Goal: Transaction & Acquisition: Purchase product/service

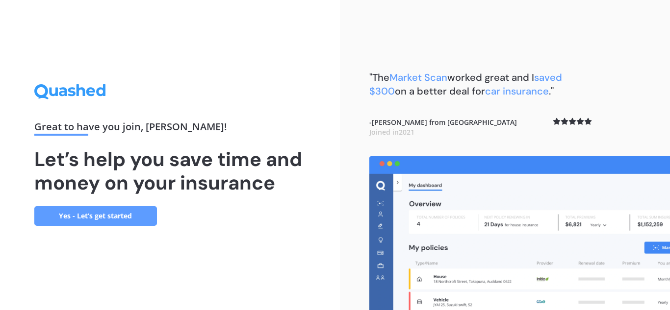
click at [89, 215] on link "Yes - Let’s get started" at bounding box center [95, 216] width 123 height 20
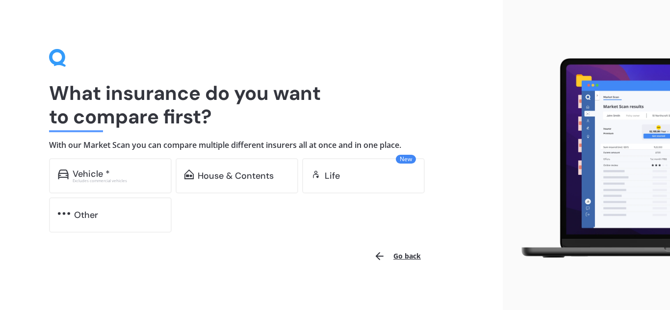
scroll to position [7, 0]
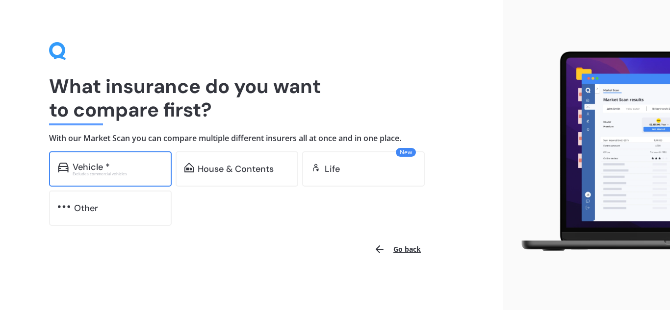
click at [146, 170] on div "Vehicle *" at bounding box center [118, 167] width 90 height 10
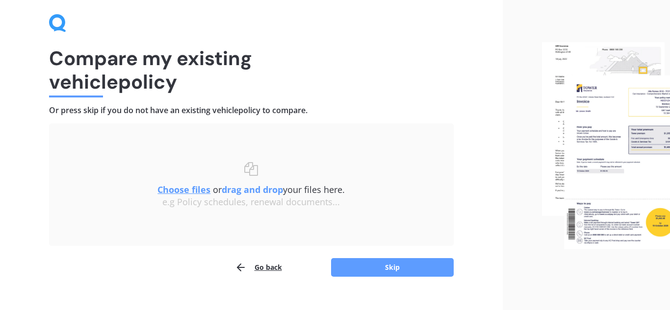
scroll to position [51, 0]
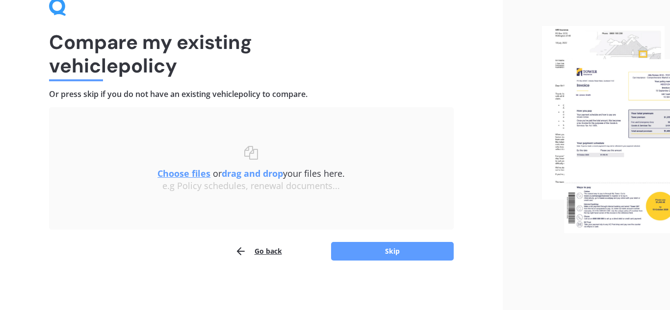
click at [395, 261] on div "Compare my existing vehicle policy Or press skip if you do not have an existing…" at bounding box center [251, 129] width 502 height 361
click at [392, 255] on button "Skip" at bounding box center [392, 251] width 123 height 19
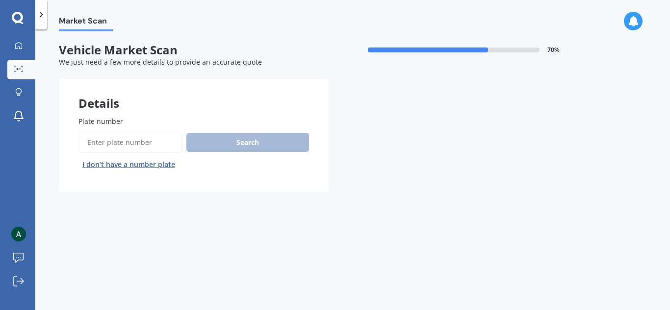
click at [111, 131] on div "Plate number Search I don’t have a number plate" at bounding box center [193, 144] width 230 height 56
click at [110, 132] on input "Plate number" at bounding box center [130, 142] width 104 height 21
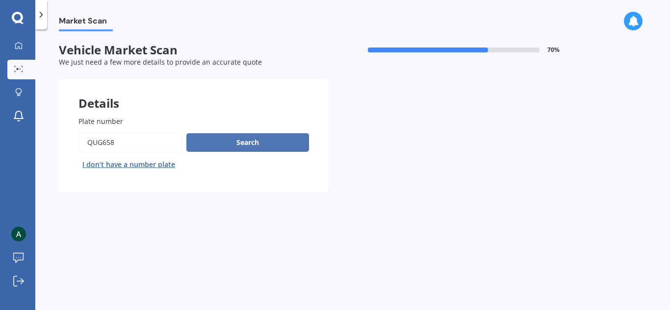
type input "QUg658"
click at [214, 144] on button "Search" at bounding box center [247, 142] width 123 height 19
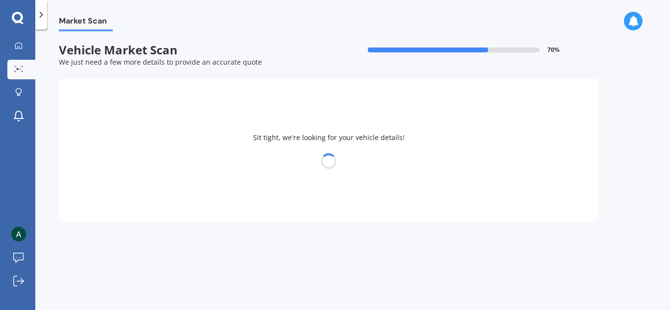
select select "TOYOTA"
select select "AQUA"
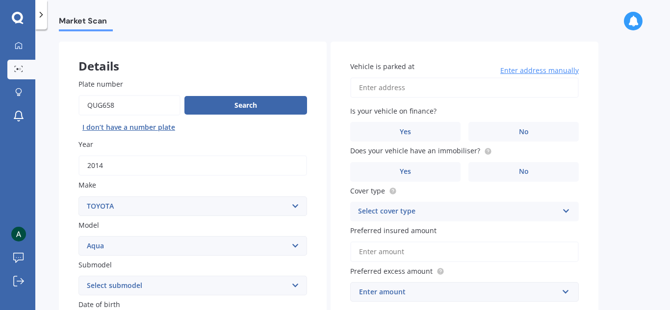
scroll to position [37, 0]
click at [427, 84] on input "Vehicle is parked at" at bounding box center [464, 88] width 228 height 21
click at [422, 91] on input "[GEOGRAPHIC_DATA][PERSON_NAME]" at bounding box center [464, 88] width 228 height 21
click at [462, 90] on input "[GEOGRAPHIC_DATA][PERSON_NAME]" at bounding box center [464, 88] width 228 height 21
click at [473, 89] on input "[GEOGRAPHIC_DATA][PERSON_NAME]" at bounding box center [464, 88] width 228 height 21
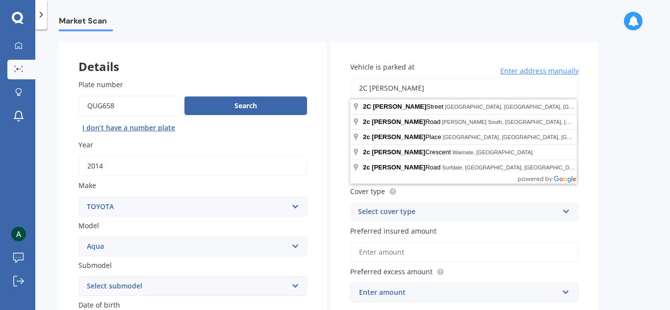
click at [452, 93] on input "2C [PERSON_NAME]" at bounding box center [464, 88] width 228 height 21
type input "[STREET_ADDRESS][PERSON_NAME]"
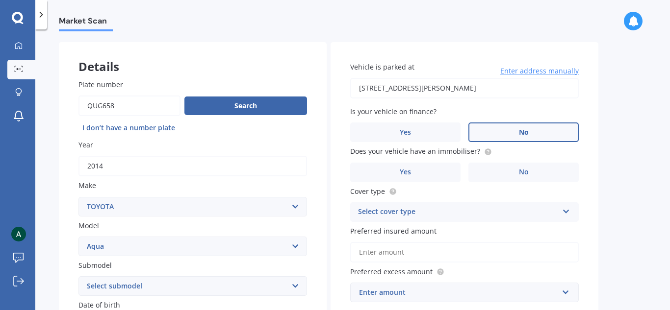
click at [548, 133] on label "No" at bounding box center [523, 133] width 110 height 20
click at [0, 0] on input "No" at bounding box center [0, 0] width 0 height 0
click at [515, 176] on label "No" at bounding box center [523, 173] width 110 height 20
click at [0, 0] on input "No" at bounding box center [0, 0] width 0 height 0
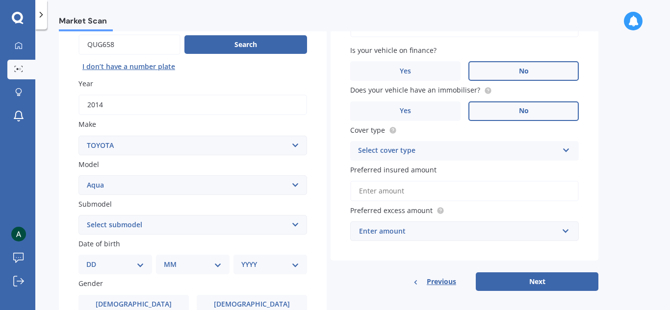
scroll to position [113, 0]
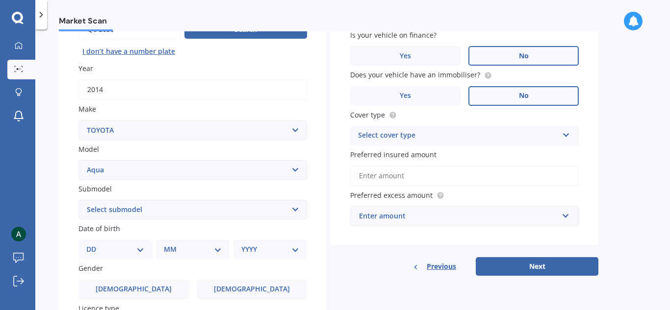
click at [455, 140] on div "Select cover type" at bounding box center [458, 136] width 200 height 12
click at [417, 155] on div "Comprehensive" at bounding box center [463, 155] width 227 height 18
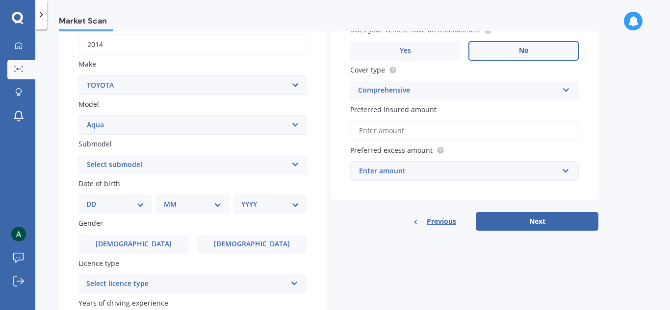
scroll to position [164, 0]
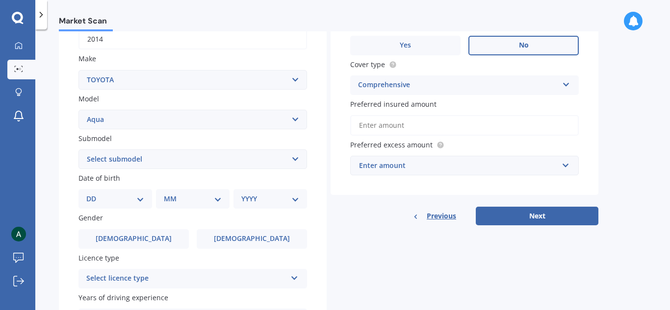
click at [423, 163] on div "Enter amount" at bounding box center [458, 165] width 199 height 11
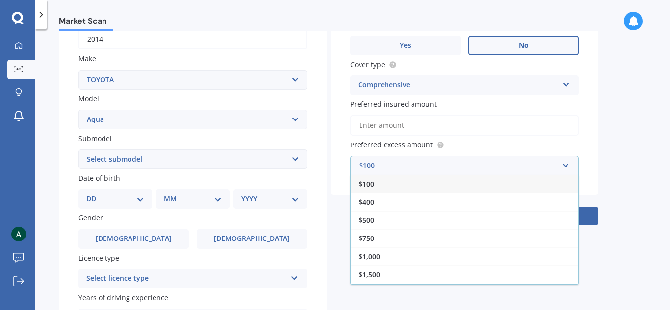
click at [465, 143] on label "Preferred excess amount" at bounding box center [462, 145] width 224 height 10
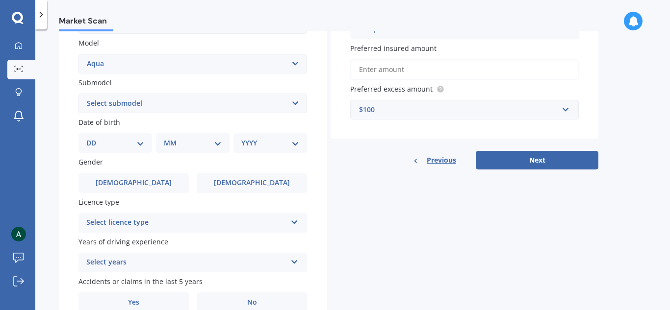
scroll to position [224, 0]
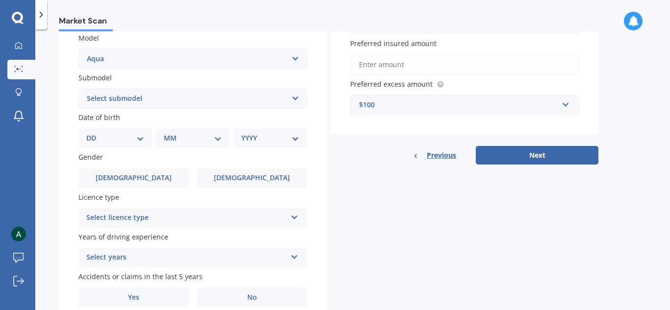
click at [400, 62] on input "Preferred insured amount" at bounding box center [464, 64] width 228 height 21
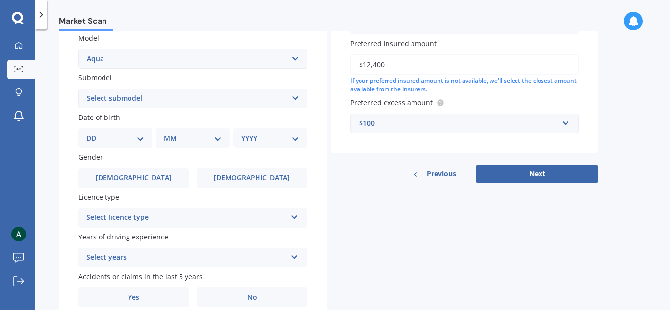
type input "$12,400"
click at [439, 127] on div "$100" at bounding box center [458, 123] width 199 height 11
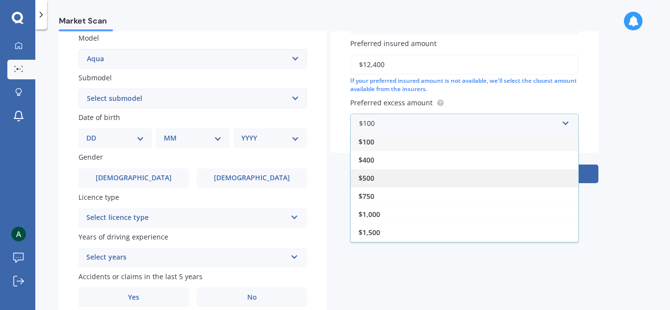
click at [401, 173] on div "$500" at bounding box center [463, 178] width 227 height 18
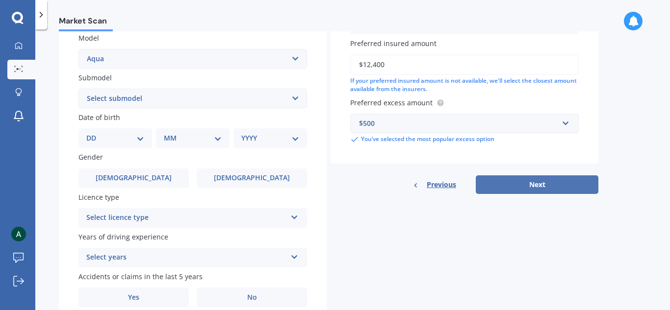
click at [511, 185] on button "Next" at bounding box center [536, 184] width 123 height 19
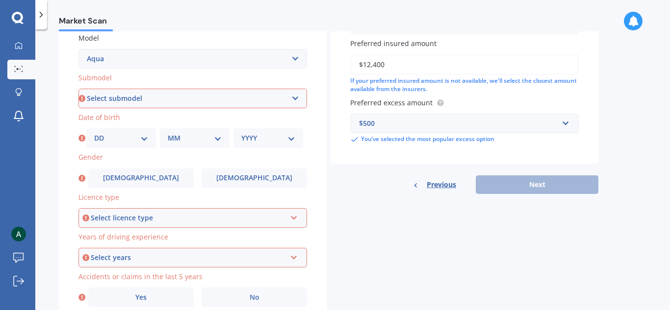
click at [116, 92] on select "Select submodel (All Other) Hatchback Hybrid" at bounding box center [192, 99] width 228 height 20
select select "HYBRID"
click at [78, 89] on select "Select submodel (All Other) Hatchback Hybrid" at bounding box center [192, 99] width 228 height 20
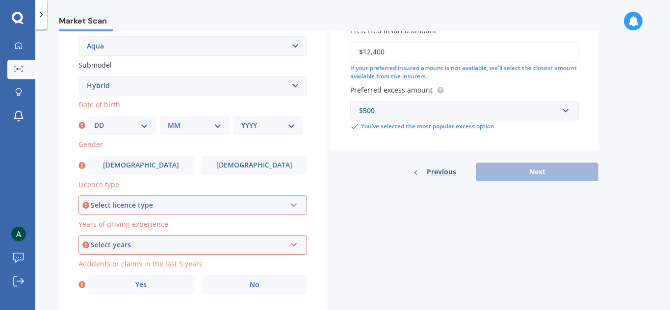
scroll to position [238, 0]
click at [134, 124] on select "DD 01 02 03 04 05 06 07 08 09 10 11 12 13 14 15 16 17 18 19 20 21 22 23 24 25 2…" at bounding box center [121, 125] width 54 height 11
select select "22"
click at [94, 120] on select "DD 01 02 03 04 05 06 07 08 09 10 11 12 13 14 15 16 17 18 19 20 21 22 23 24 25 2…" at bounding box center [121, 125] width 54 height 11
click at [184, 136] on div "Plate number Search I don’t have a number plate Year [DATE] Make Select make AC…" at bounding box center [193, 86] width 268 height 455
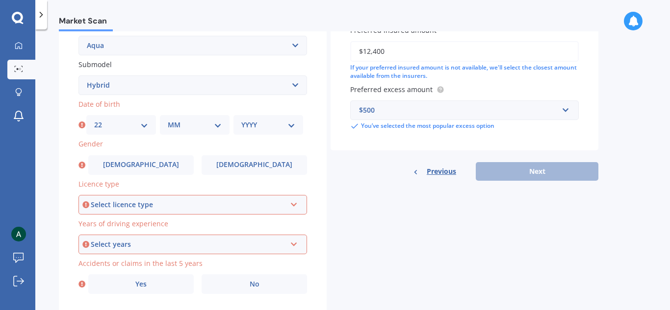
click at [188, 129] on select "MM 01 02 03 04 05 06 07 08 09 10 11 12" at bounding box center [195, 125] width 54 height 11
select select "03"
click at [168, 120] on select "MM 01 02 03 04 05 06 07 08 09 10 11 12" at bounding box center [195, 125] width 54 height 11
click at [265, 122] on select "YYYY 2025 2024 2023 2022 2021 2020 2019 2018 2017 2016 2015 2014 2013 2012 2011…" at bounding box center [268, 125] width 54 height 11
select select "1997"
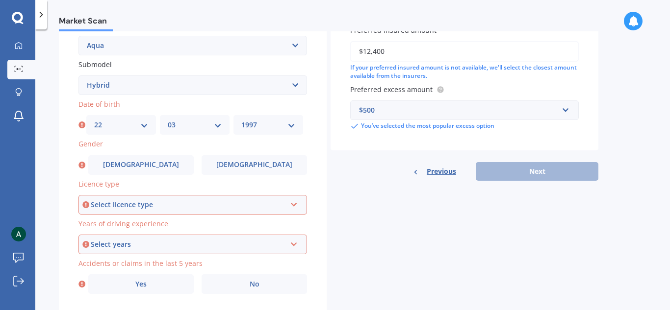
click at [241, 120] on select "YYYY 2025 2024 2023 2022 2021 2020 2019 2018 2017 2016 2015 2014 2013 2012 2011…" at bounding box center [268, 125] width 54 height 11
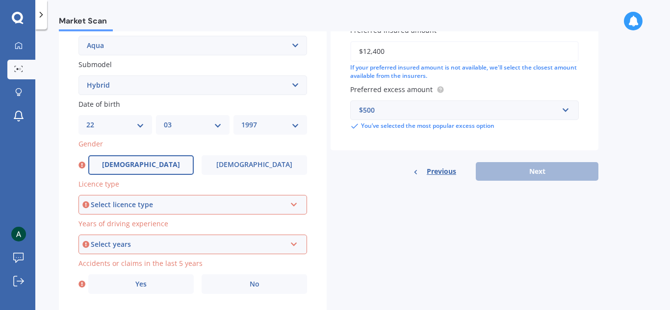
click at [154, 171] on label "[DEMOGRAPHIC_DATA]" at bounding box center [140, 165] width 105 height 20
click at [0, 0] on input "[DEMOGRAPHIC_DATA]" at bounding box center [0, 0] width 0 height 0
click at [158, 202] on div "Select licence type" at bounding box center [188, 204] width 195 height 11
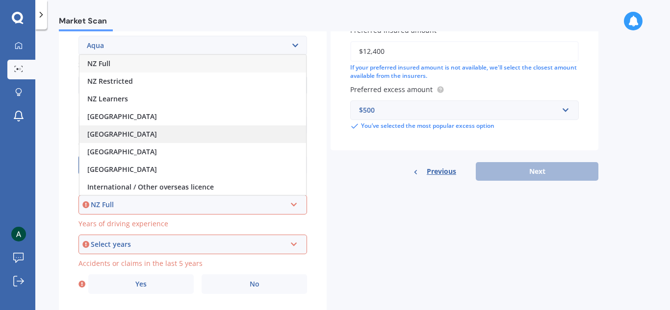
click at [127, 127] on div "[GEOGRAPHIC_DATA]" at bounding box center [192, 134] width 226 height 18
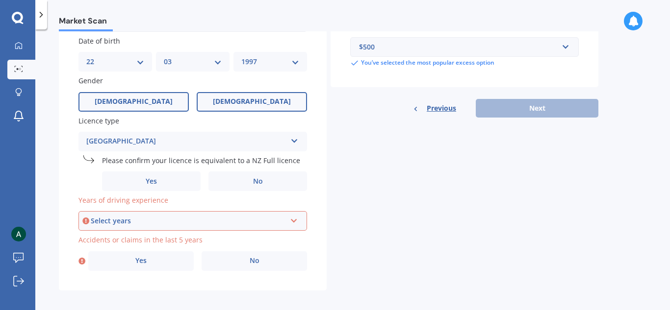
scroll to position [307, 0]
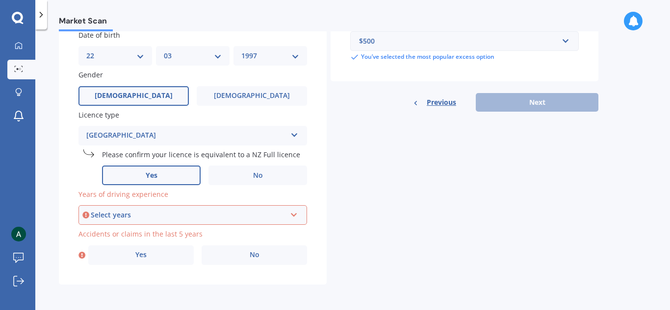
click at [182, 169] on label "Yes" at bounding box center [151, 176] width 99 height 20
click at [0, 0] on input "Yes" at bounding box center [0, 0] width 0 height 0
click at [138, 211] on div "Select years" at bounding box center [188, 215] width 195 height 11
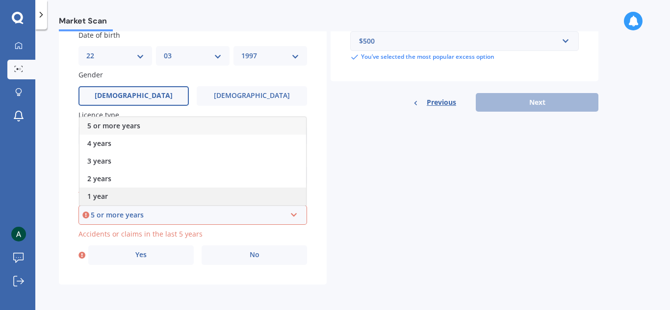
click at [121, 193] on div "1 year" at bounding box center [192, 197] width 226 height 18
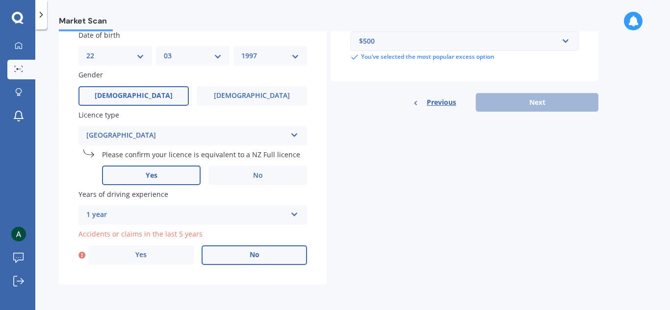
click at [220, 254] on label "No" at bounding box center [253, 256] width 105 height 20
click at [0, 0] on input "No" at bounding box center [0, 0] width 0 height 0
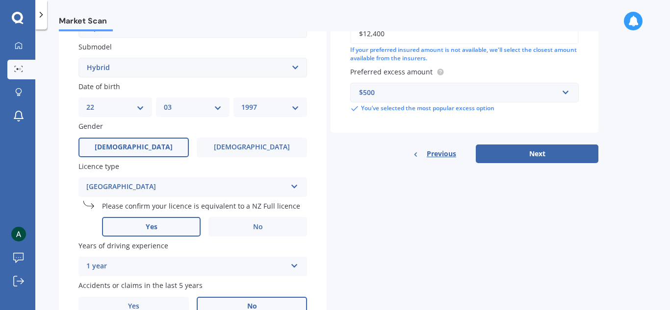
scroll to position [254, 0]
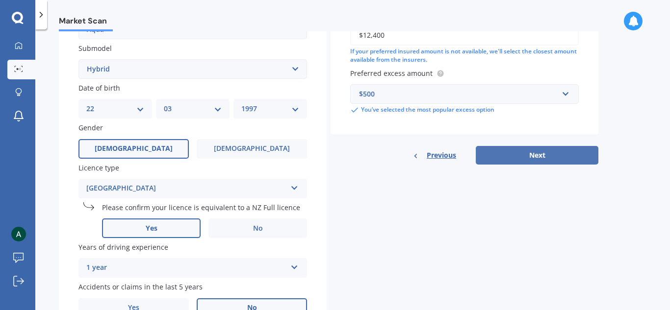
click at [514, 154] on button "Next" at bounding box center [536, 155] width 123 height 19
select select "22"
select select "03"
select select "1997"
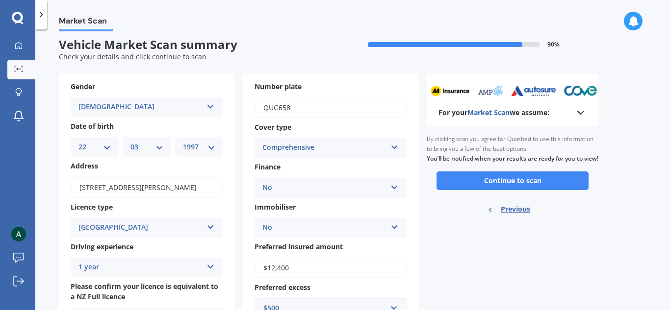
scroll to position [0, 0]
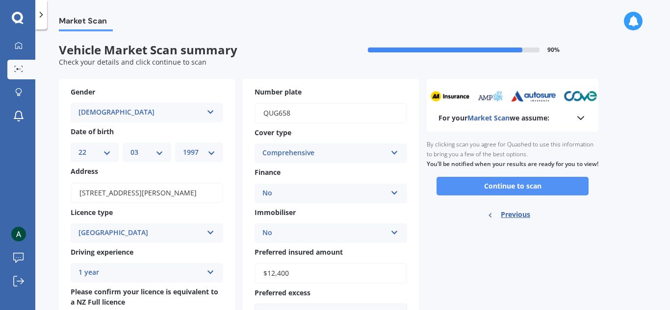
click at [513, 196] on button "Continue to scan" at bounding box center [512, 186] width 152 height 19
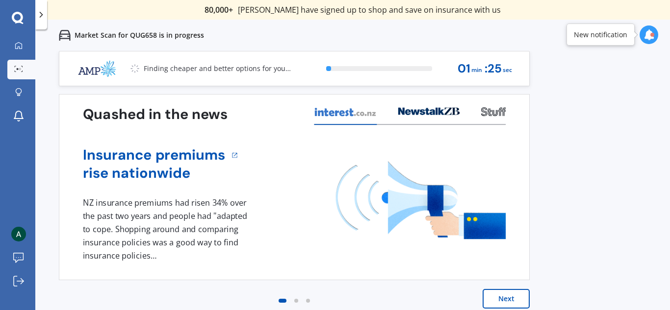
click at [513, 197] on div "Quashed in the news Insurance premiums rise nationwide 1 NZ insurance premiums …" at bounding box center [294, 187] width 471 height 186
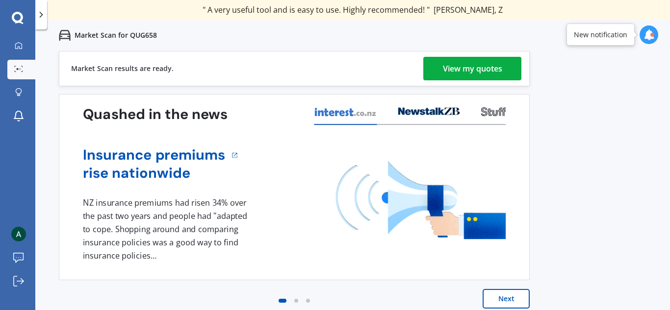
click at [464, 68] on div "View my quotes" at bounding box center [472, 69] width 59 height 24
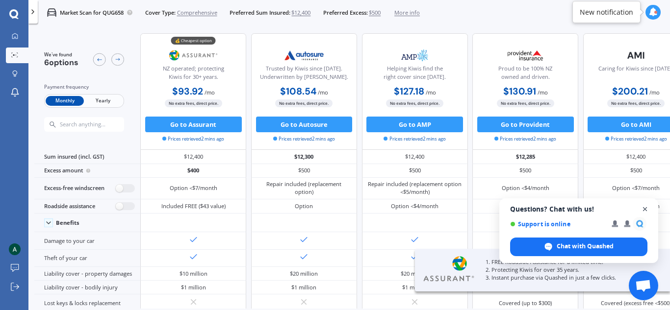
click at [645, 211] on span "Close chat" at bounding box center [645, 209] width 12 height 12
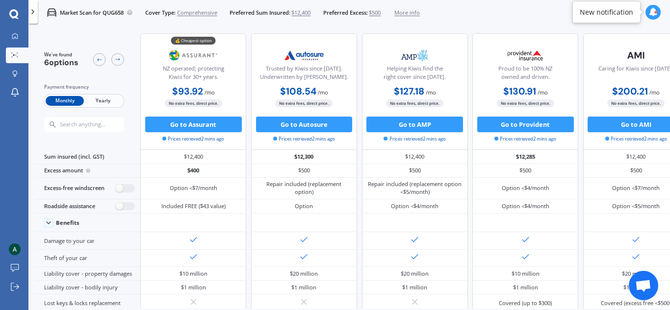
click at [105, 96] on span "Yearly" at bounding box center [103, 101] width 38 height 10
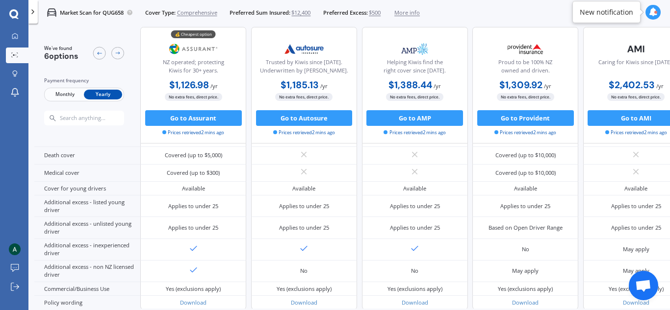
scroll to position [494, 0]
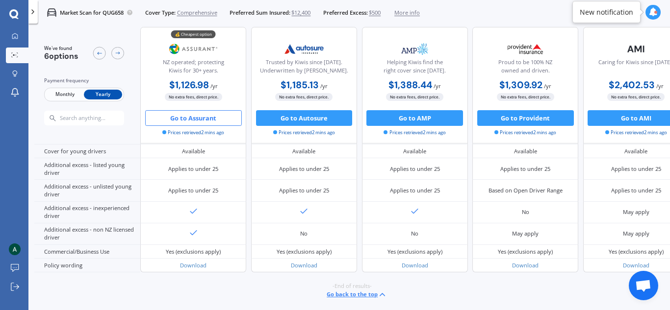
click at [196, 114] on button "Go to Assurant" at bounding box center [193, 118] width 97 height 16
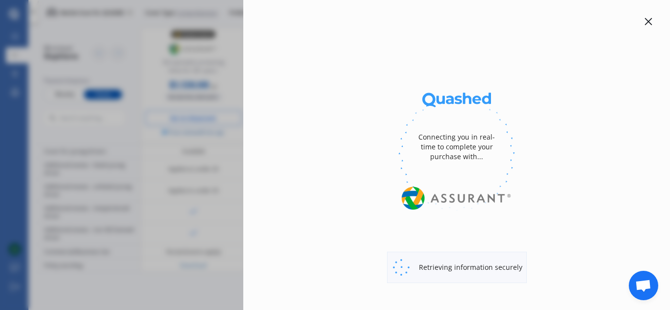
select select "full"
select select "0"
select select "[GEOGRAPHIC_DATA]"
select select "TOYOTA"
select select "AQUA"
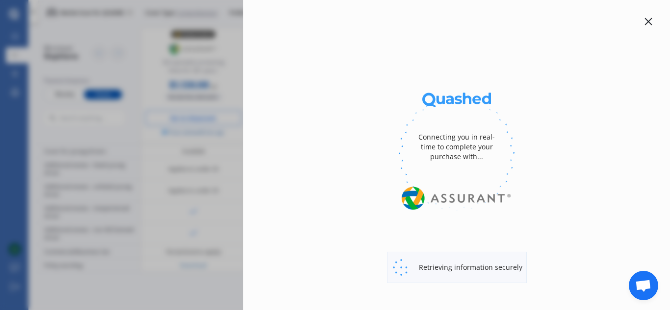
select select "HYBRID"
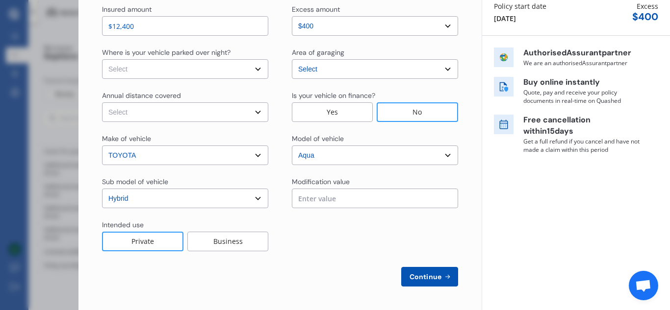
scroll to position [0, 0]
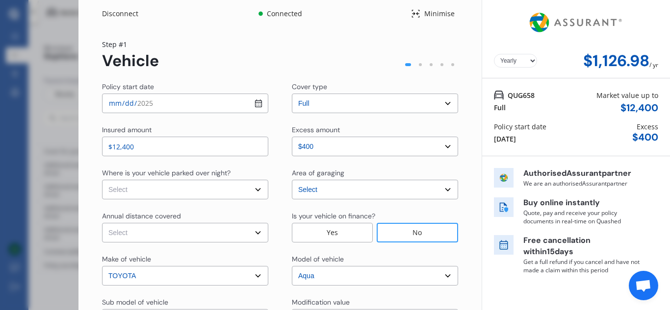
click at [49, 155] on div "Disconnect Connected Minimise Yearly Monthly $1,126.98 / yr Step # 1 Vehicle Po…" at bounding box center [335, 155] width 670 height 310
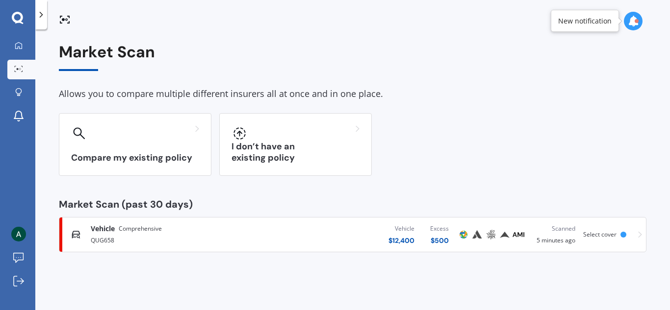
click at [177, 243] on div "QUG658" at bounding box center [177, 240] width 173 height 12
click at [17, 18] on icon at bounding box center [18, 18] width 12 height 13
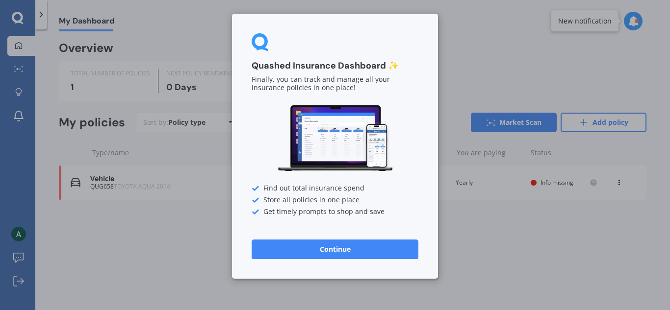
click at [351, 248] on button "Continue" at bounding box center [334, 250] width 167 height 20
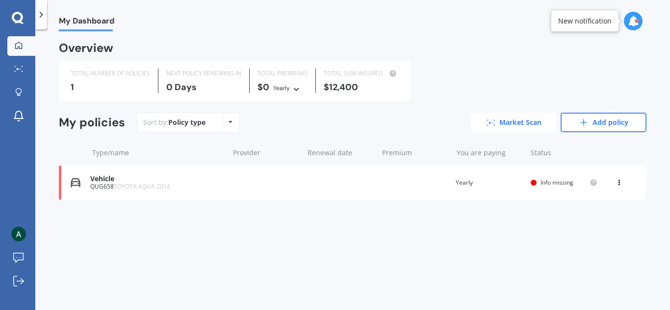
click at [490, 115] on link "Market Scan" at bounding box center [514, 123] width 86 height 20
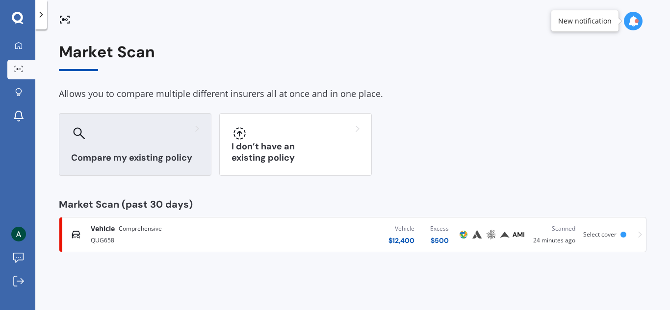
click at [119, 146] on div "Compare my existing policy" at bounding box center [135, 144] width 152 height 63
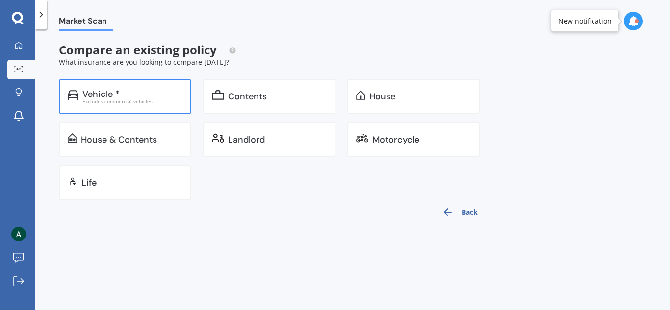
click at [134, 87] on div "Vehicle * Excludes commercial vehicles" at bounding box center [125, 96] width 132 height 35
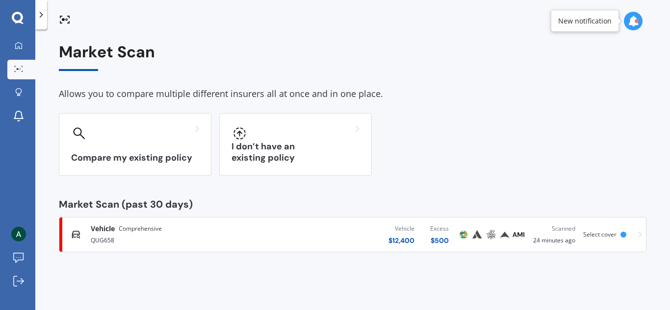
click at [157, 236] on div "QUG658" at bounding box center [177, 240] width 173 height 12
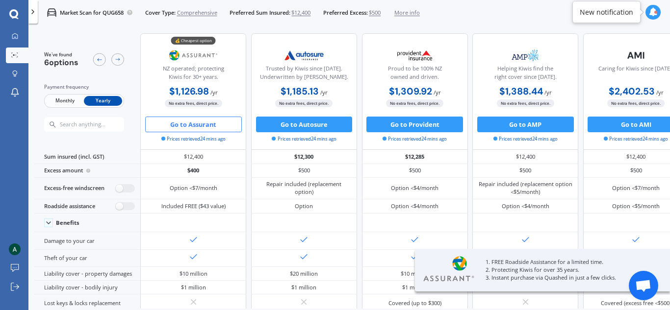
click at [416, 14] on span "More info" at bounding box center [406, 13] width 25 height 8
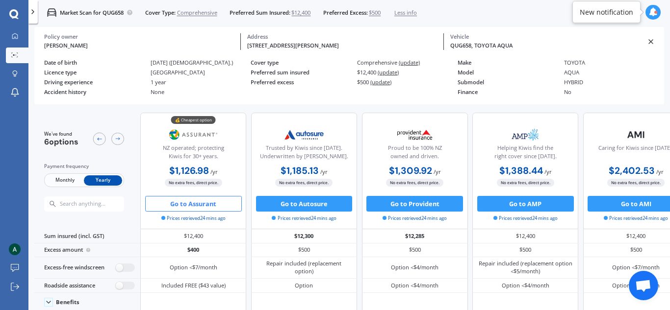
click at [650, 39] on icon at bounding box center [651, 42] width 8 height 8
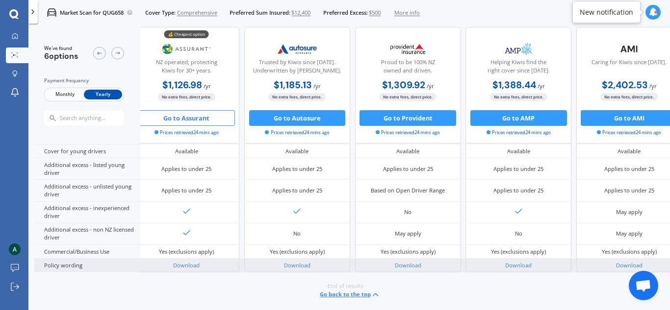
scroll to position [494, 0]
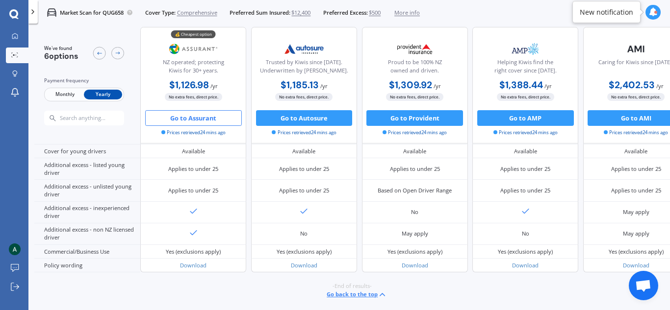
click at [654, 12] on div at bounding box center [655, 12] width 3 height 3
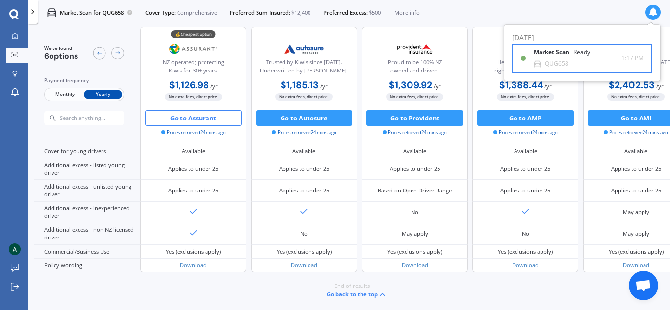
click at [577, 54] on div "Ready" at bounding box center [581, 52] width 17 height 7
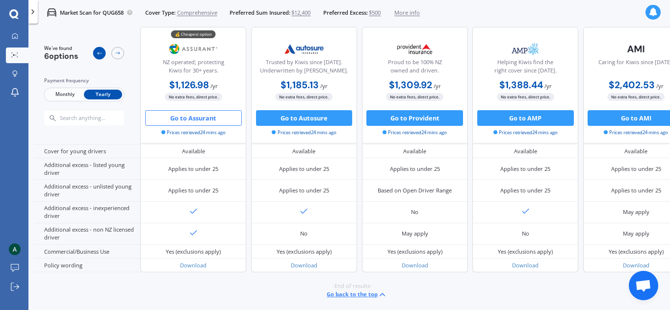
click at [99, 54] on icon at bounding box center [99, 53] width 6 height 6
click at [111, 56] on div at bounding box center [117, 53] width 13 height 13
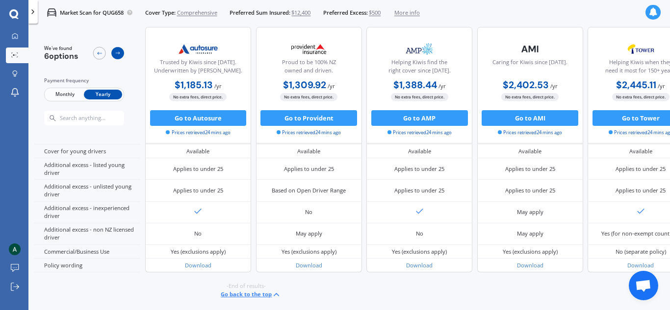
click at [111, 56] on div at bounding box center [117, 53] width 13 height 13
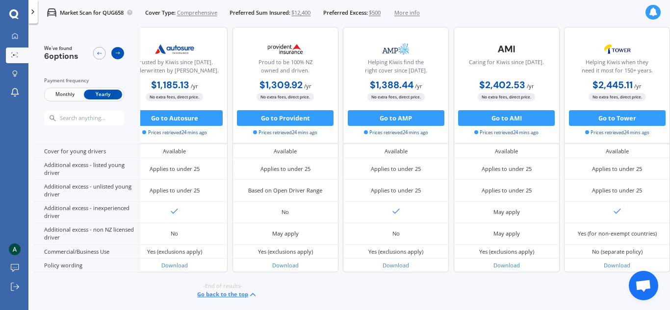
click at [111, 56] on div at bounding box center [117, 53] width 13 height 13
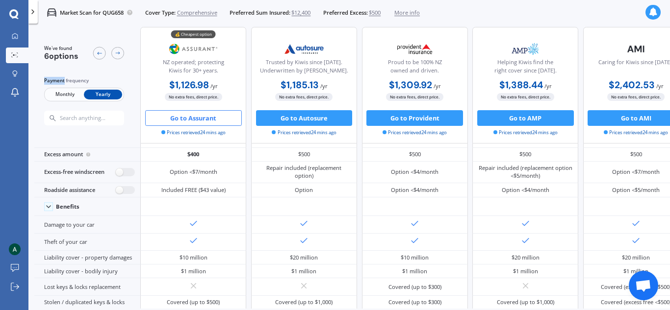
scroll to position [19, 0]
